Goal: Task Accomplishment & Management: Use online tool/utility

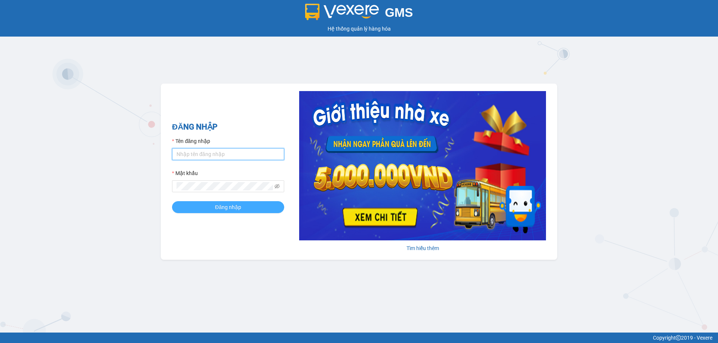
type input "vonhuy.hkot"
click at [214, 204] on button "Đăng nhập" at bounding box center [228, 207] width 112 height 12
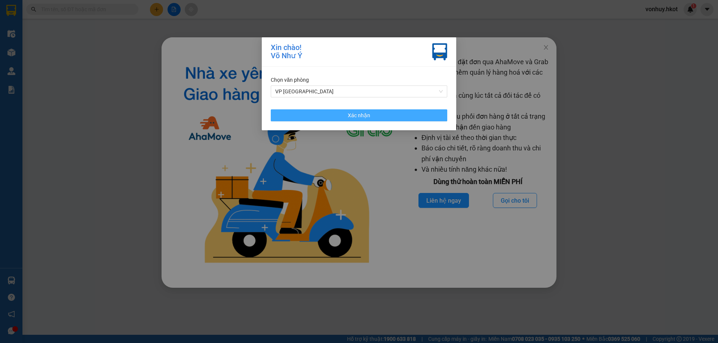
click at [363, 112] on span "Xác nhận" at bounding box center [359, 115] width 22 height 8
